Goal: Information Seeking & Learning: Learn about a topic

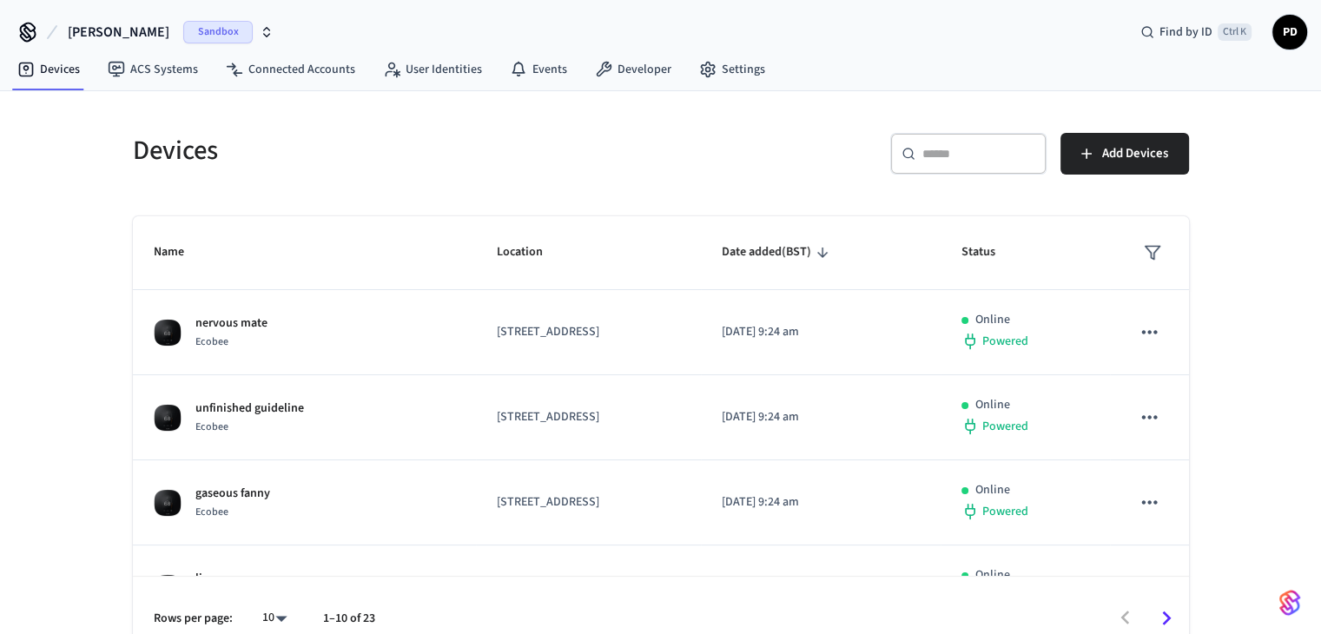
click at [219, 28] on div "Sandbox" at bounding box center [228, 32] width 90 height 23
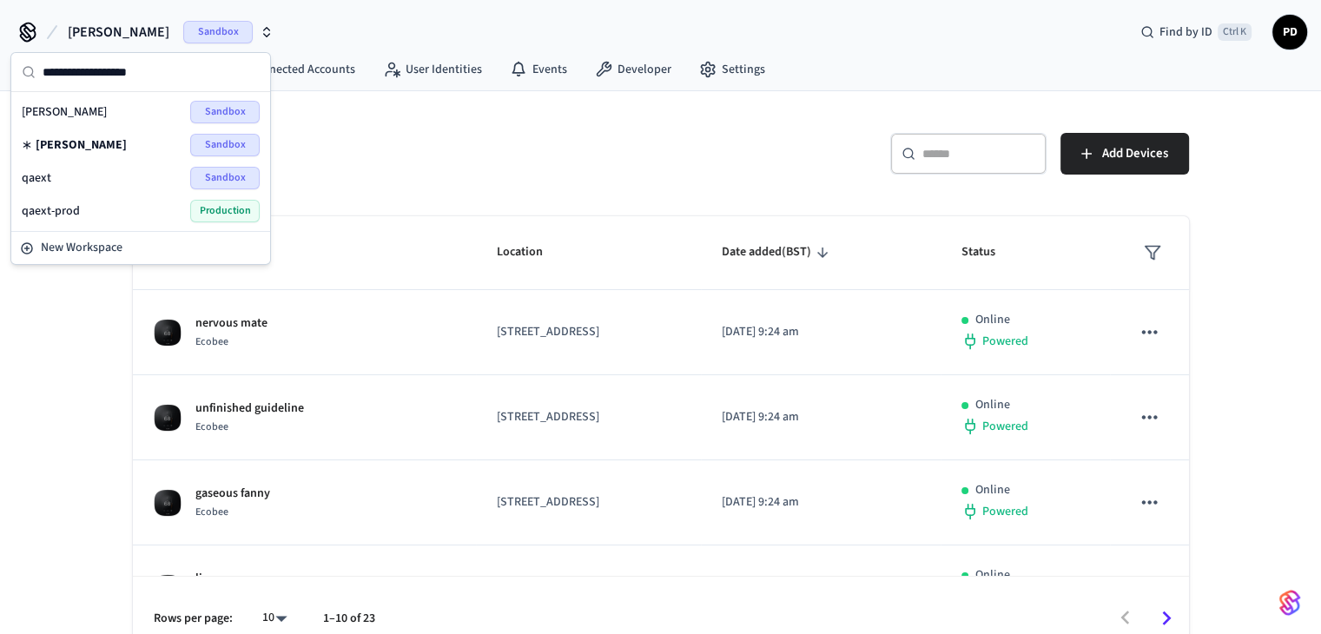
click at [130, 182] on div "qaext Sandbox" at bounding box center [141, 178] width 238 height 23
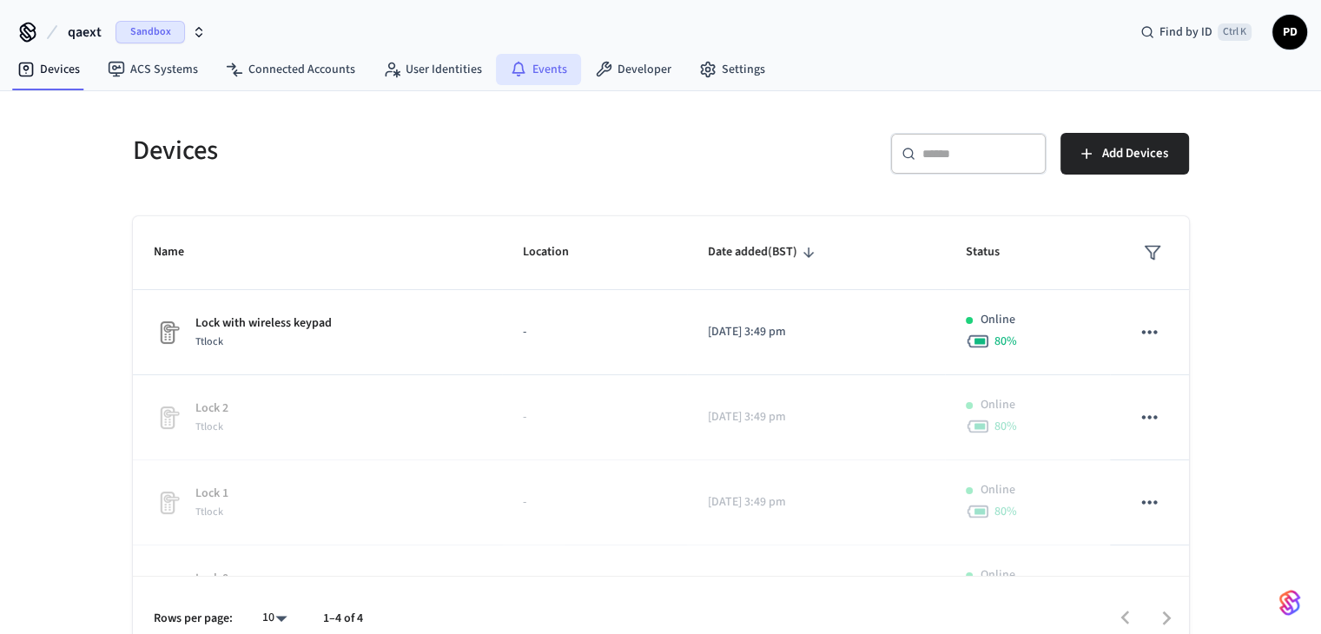
click at [554, 66] on link "Events" at bounding box center [538, 69] width 85 height 31
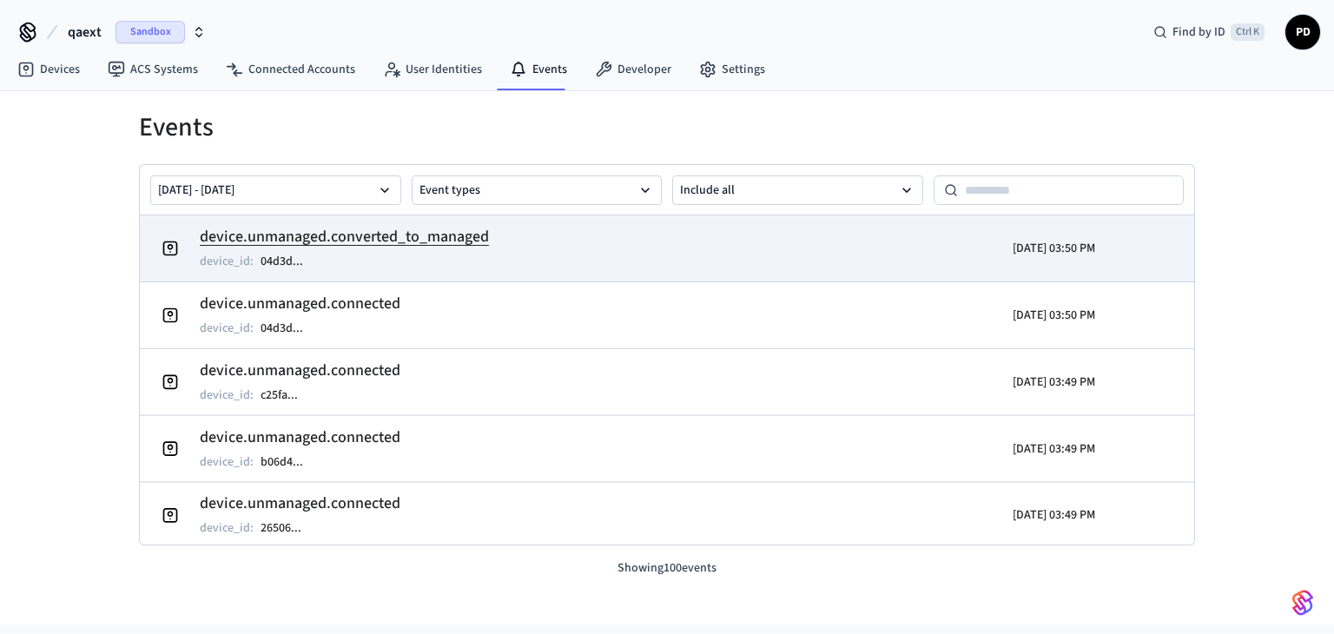
click at [453, 243] on h2 "device.unmanaged.converted_to_managed" at bounding box center [344, 237] width 289 height 24
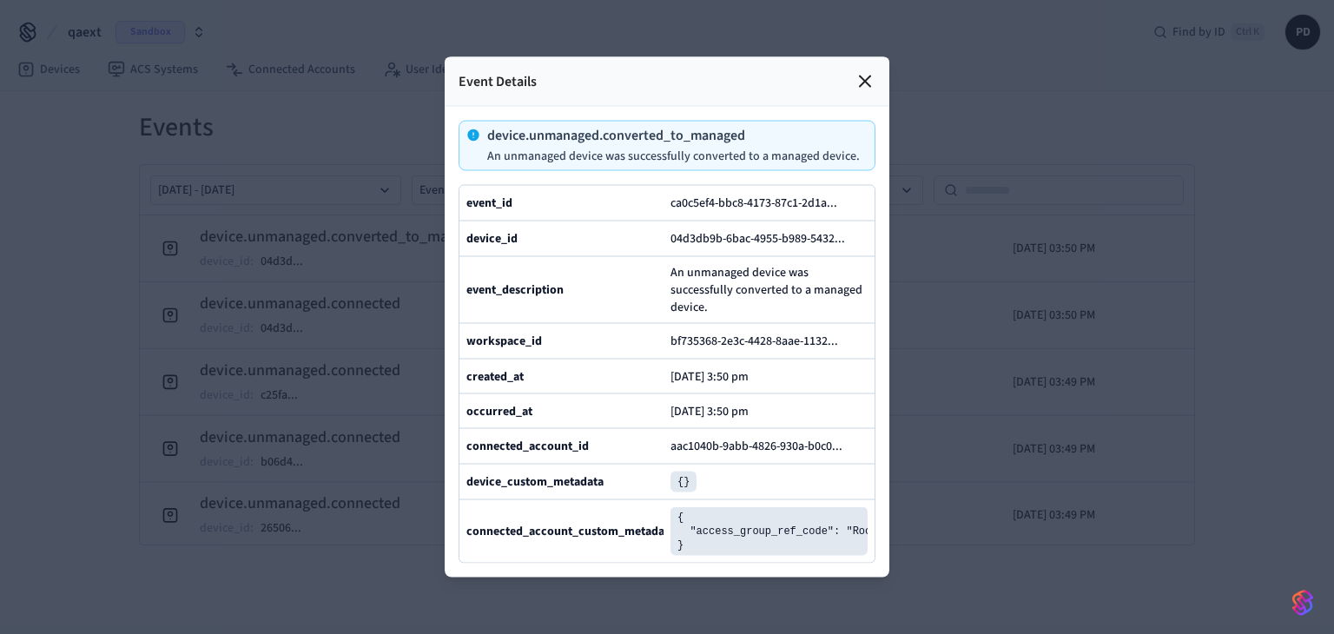
click at [864, 76] on icon at bounding box center [865, 81] width 10 height 10
